Goal: Task Accomplishment & Management: Manage account settings

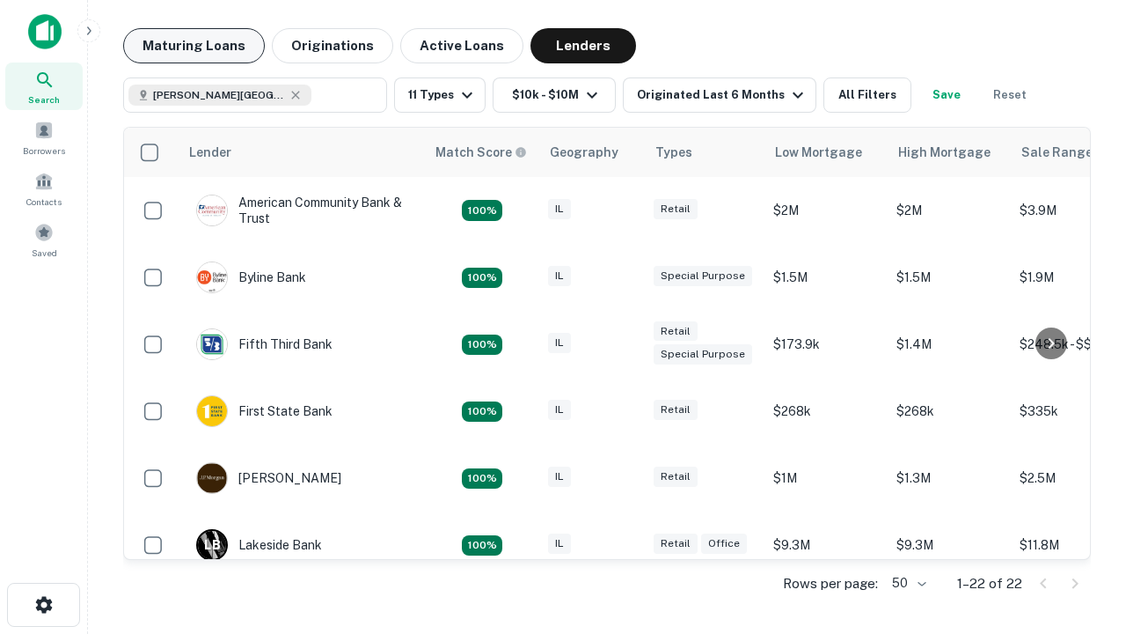
click at [194, 46] on button "Maturing Loans" at bounding box center [194, 45] width 142 height 35
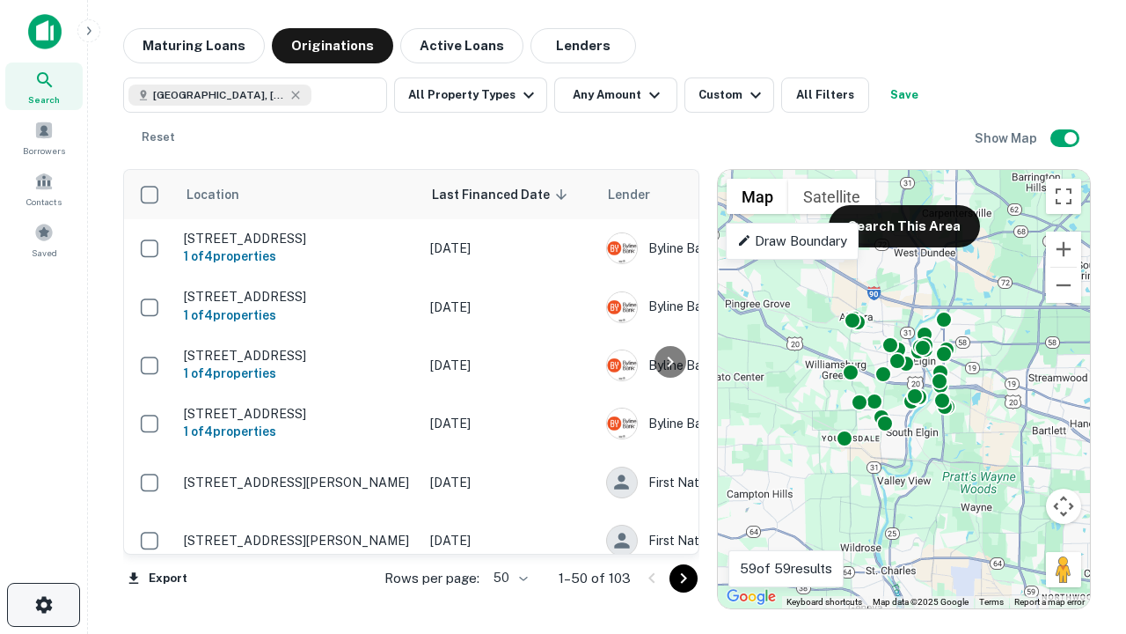
click at [43, 604] on icon "button" at bounding box center [43, 604] width 21 height 21
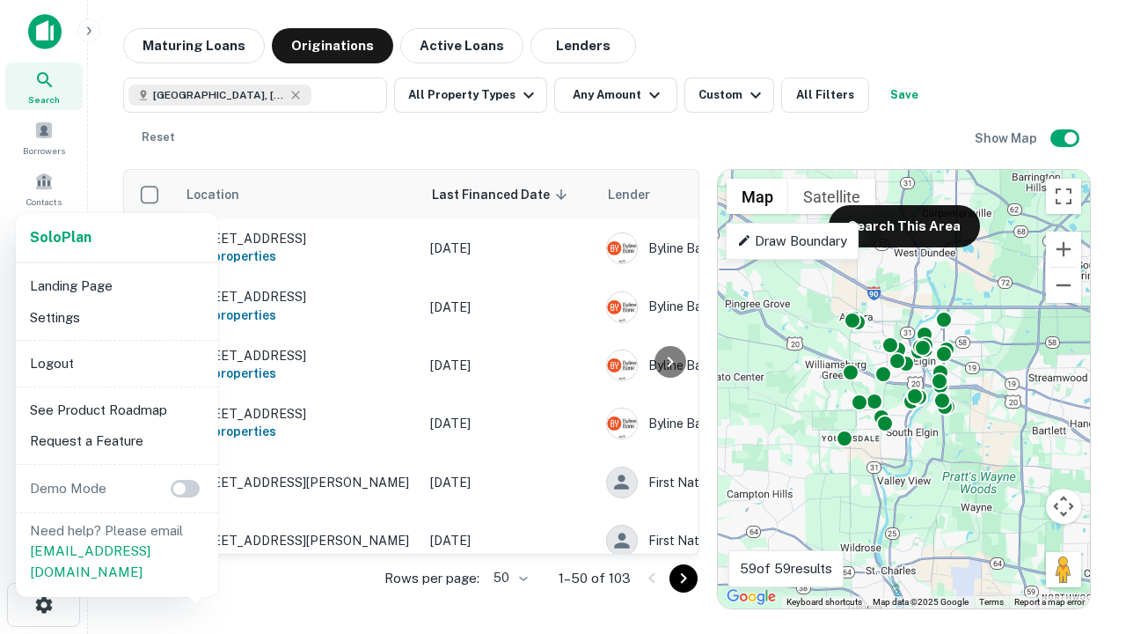
click at [116, 363] on li "Logout" at bounding box center [117, 364] width 188 height 32
